Goal: Task Accomplishment & Management: Use online tool/utility

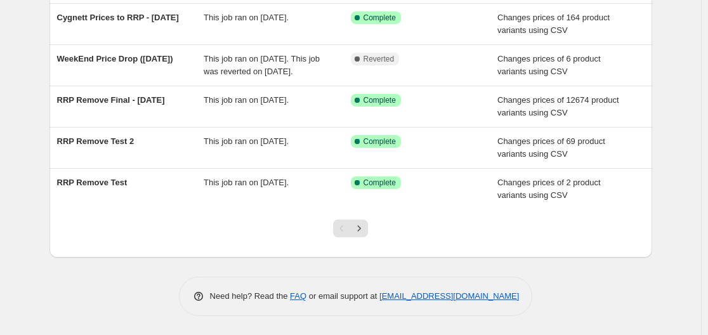
scroll to position [360, 0]
click at [363, 235] on icon "Next" at bounding box center [359, 228] width 13 height 13
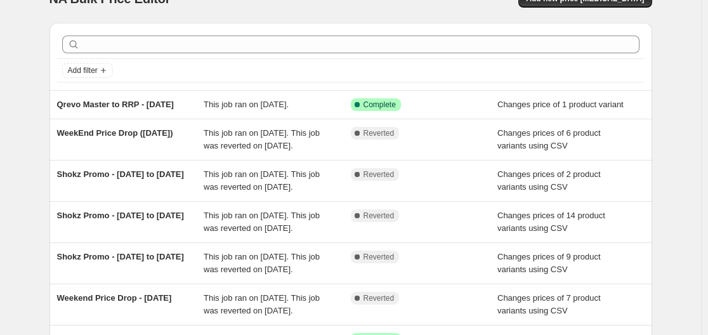
scroll to position [0, 0]
